Goal: Transaction & Acquisition: Download file/media

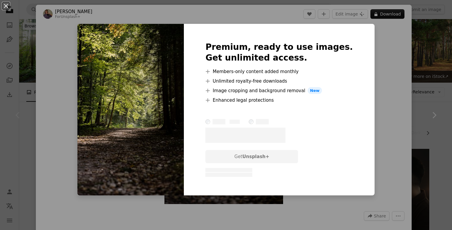
scroll to position [98, 0]
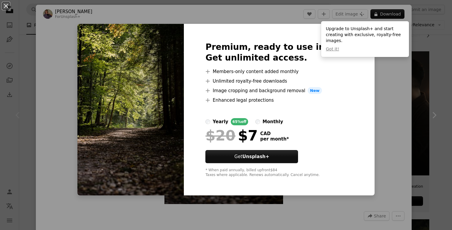
click at [404, 68] on div "An X shape Premium, ready to use images. Get unlimited access. A plus sign Memb…" at bounding box center [226, 115] width 452 height 230
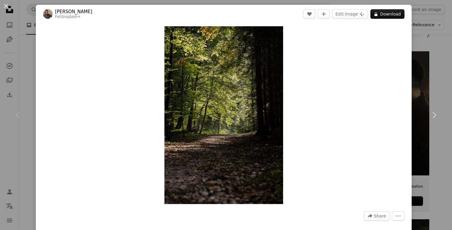
click at [449, 63] on div "An X shape Chevron left Chevron right [PERSON_NAME] For Unsplash+ A heart A plu…" at bounding box center [226, 115] width 452 height 230
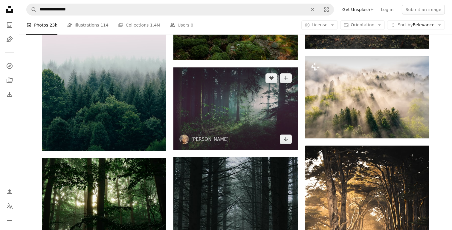
scroll to position [464, 0]
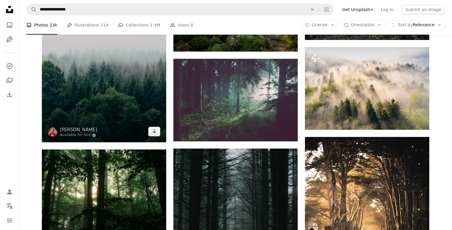
click at [140, 91] on img at bounding box center [104, 49] width 124 height 186
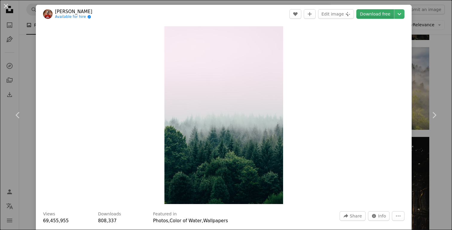
click at [374, 14] on link "Download free" at bounding box center [375, 14] width 38 height 10
